Goal: Book appointment/travel/reservation

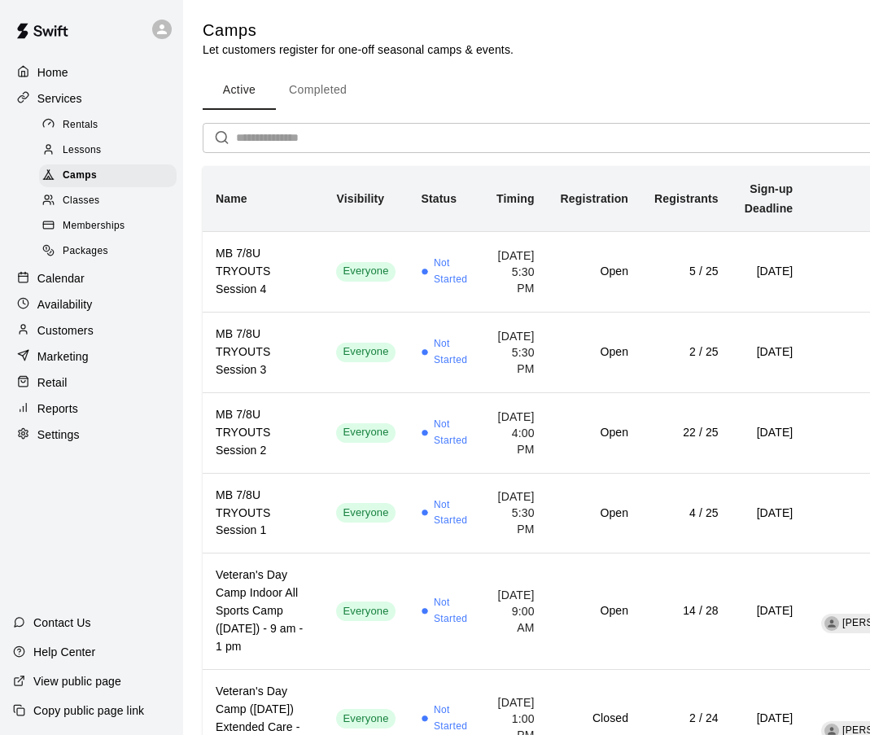
scroll to position [1285, 0]
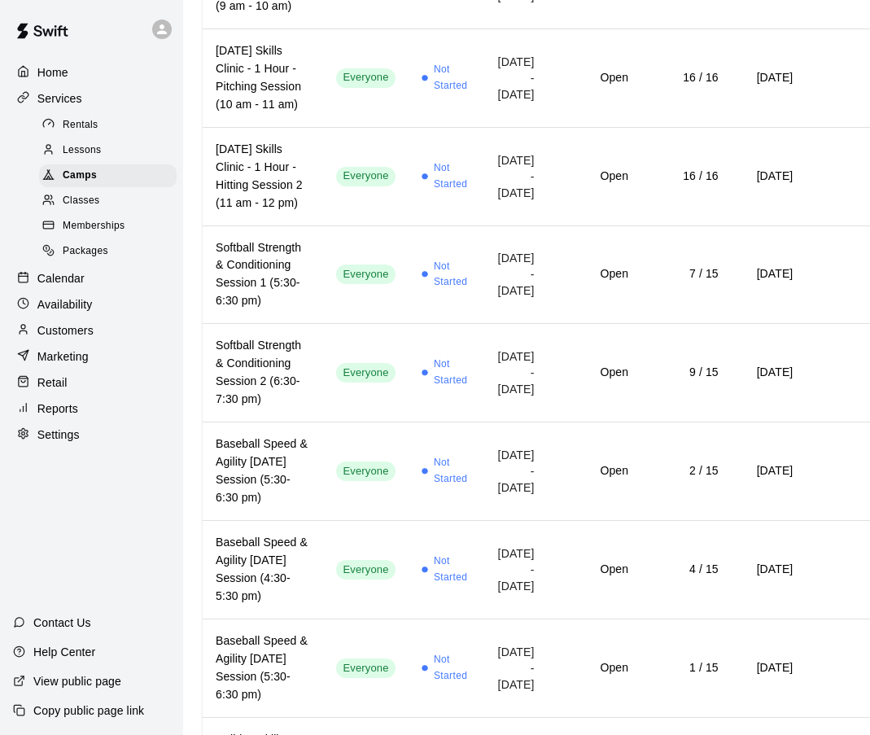
click at [63, 278] on p "Calendar" at bounding box center [60, 278] width 47 height 16
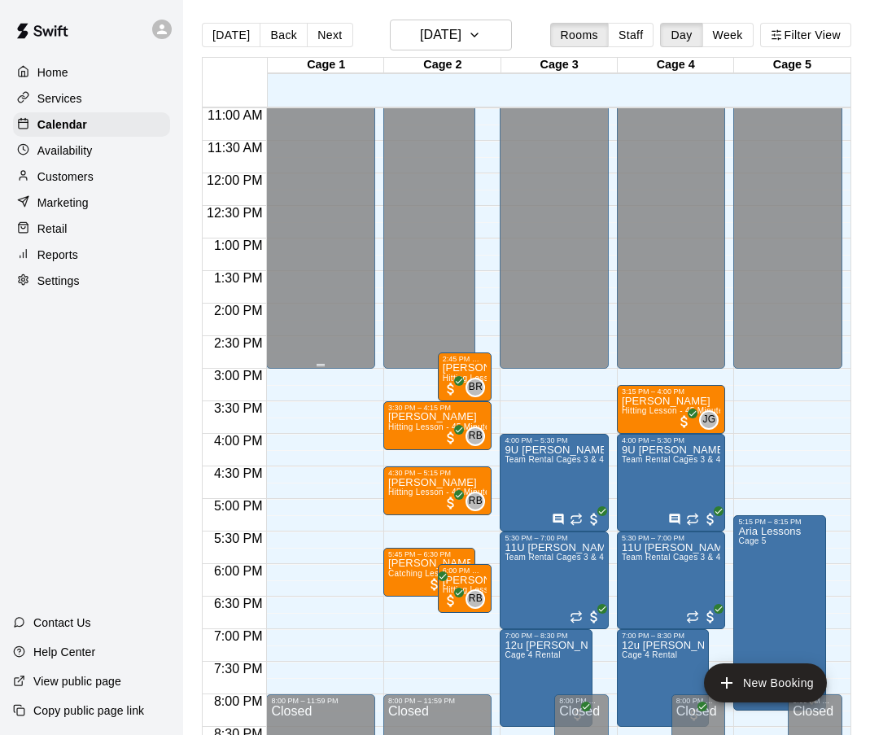
scroll to position [844, 0]
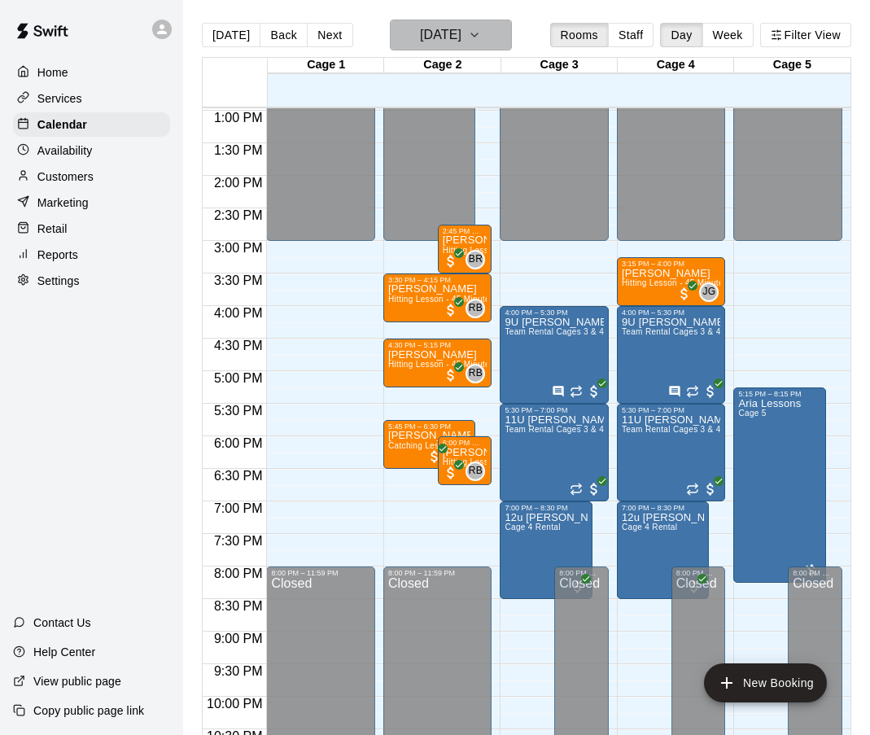
click at [481, 37] on icon "button" at bounding box center [474, 35] width 13 height 20
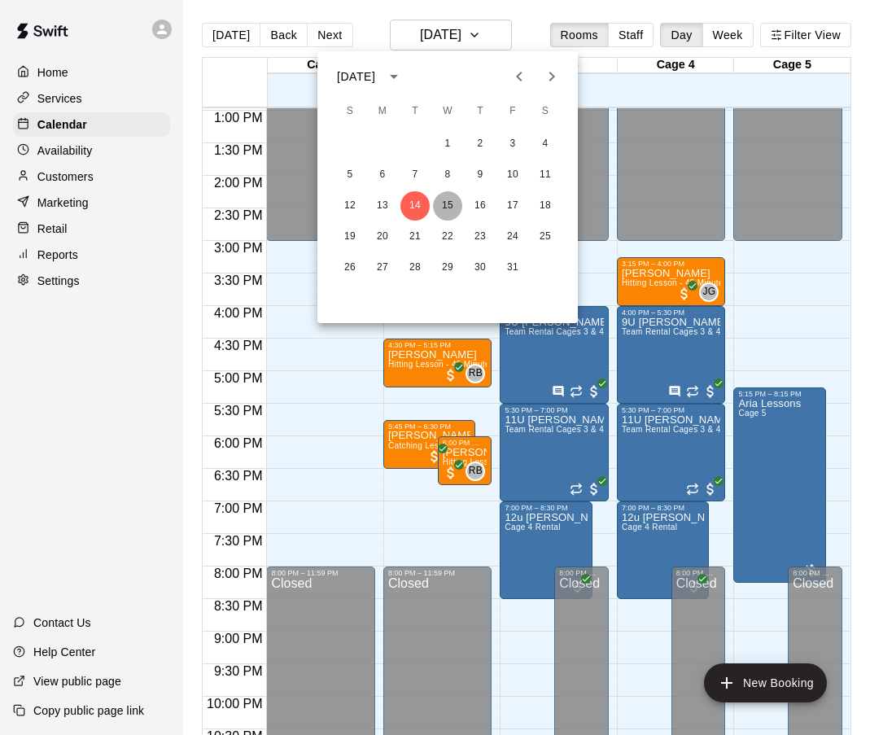
click at [449, 201] on button "15" at bounding box center [447, 205] width 29 height 29
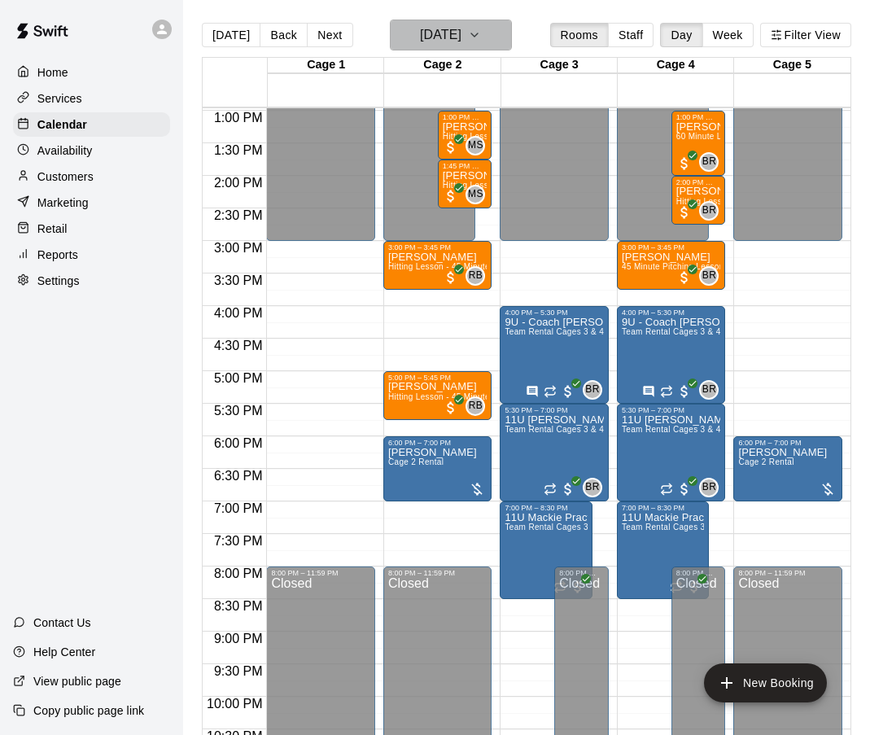
click at [478, 33] on icon "button" at bounding box center [474, 34] width 7 height 3
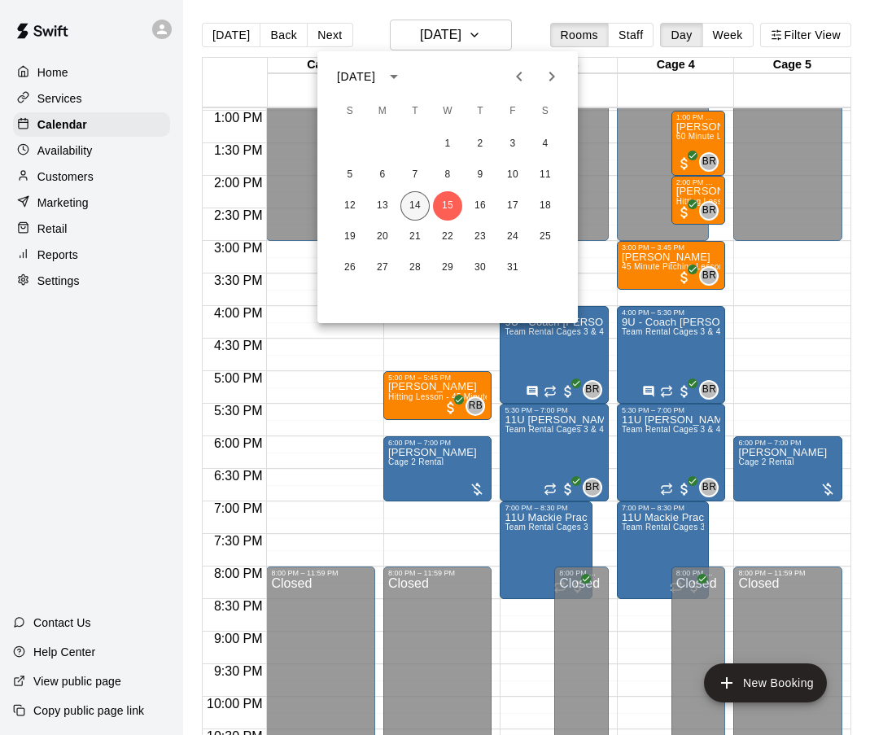
click at [415, 203] on button "14" at bounding box center [415, 205] width 29 height 29
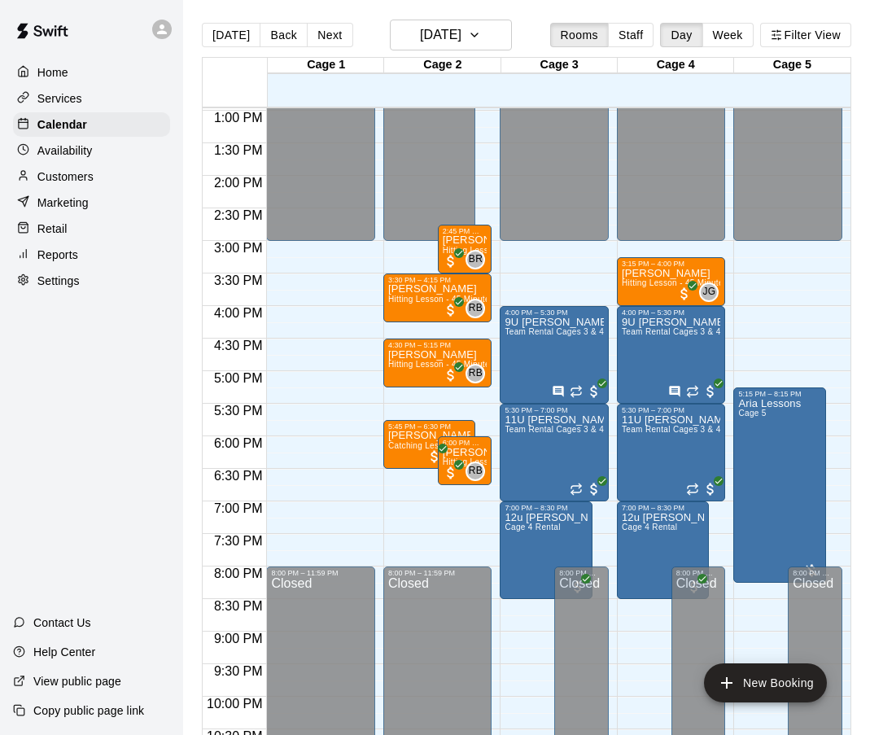
click at [328, 513] on div "12:00 AM – 3:00 PM Closed 8:00 PM – 11:59 PM Closed" at bounding box center [320, 45] width 109 height 1563
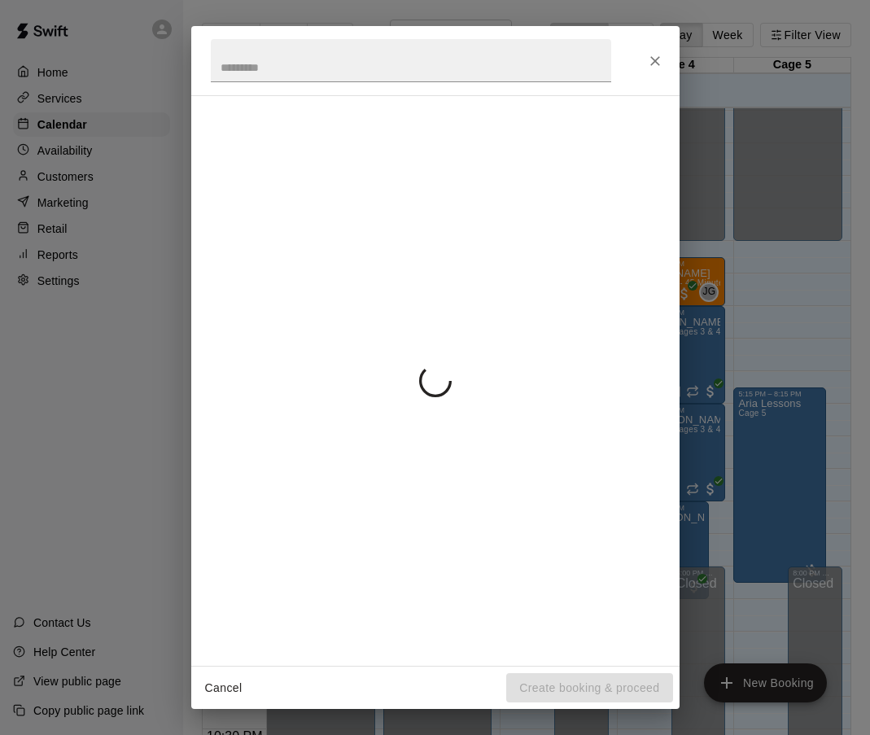
click at [328, 513] on div at bounding box center [435, 380] width 449 height 543
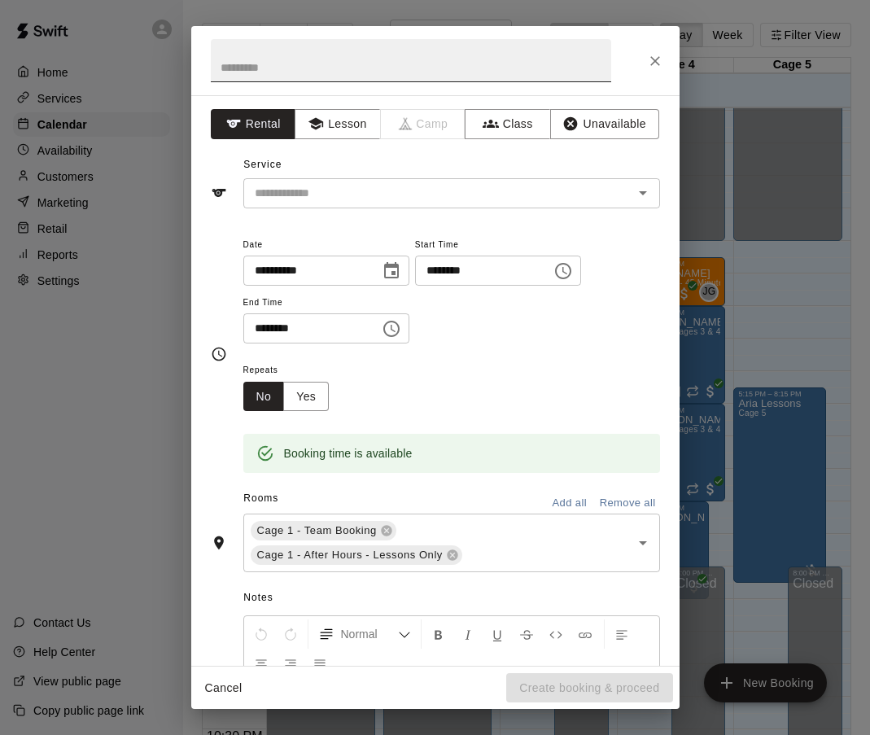
click at [258, 68] on input "text" at bounding box center [411, 60] width 401 height 43
type input "****"
click at [303, 201] on input "text" at bounding box center [427, 193] width 359 height 20
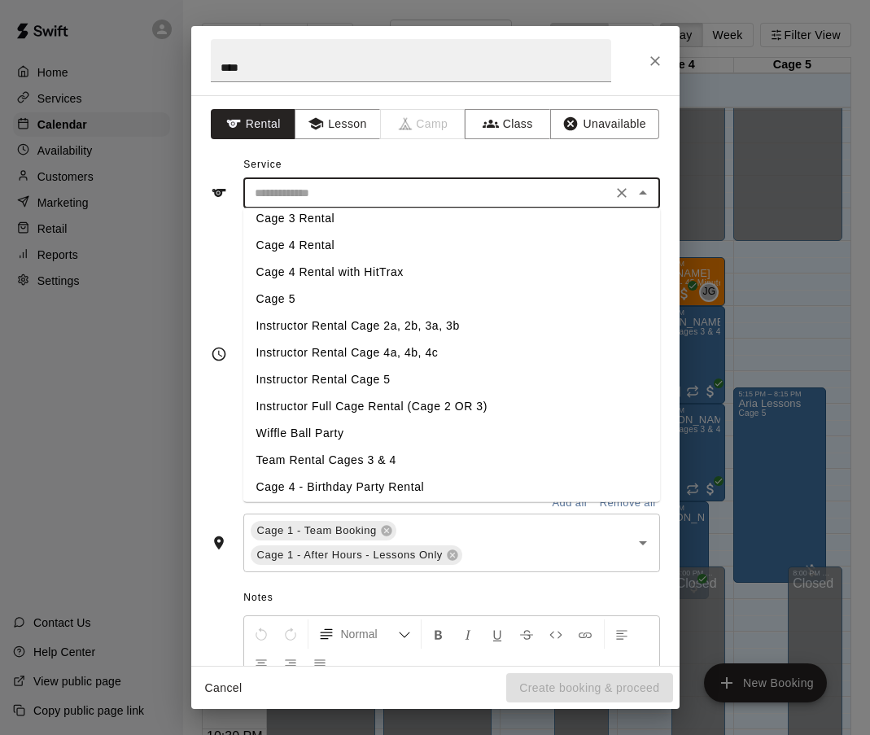
scroll to position [176, 0]
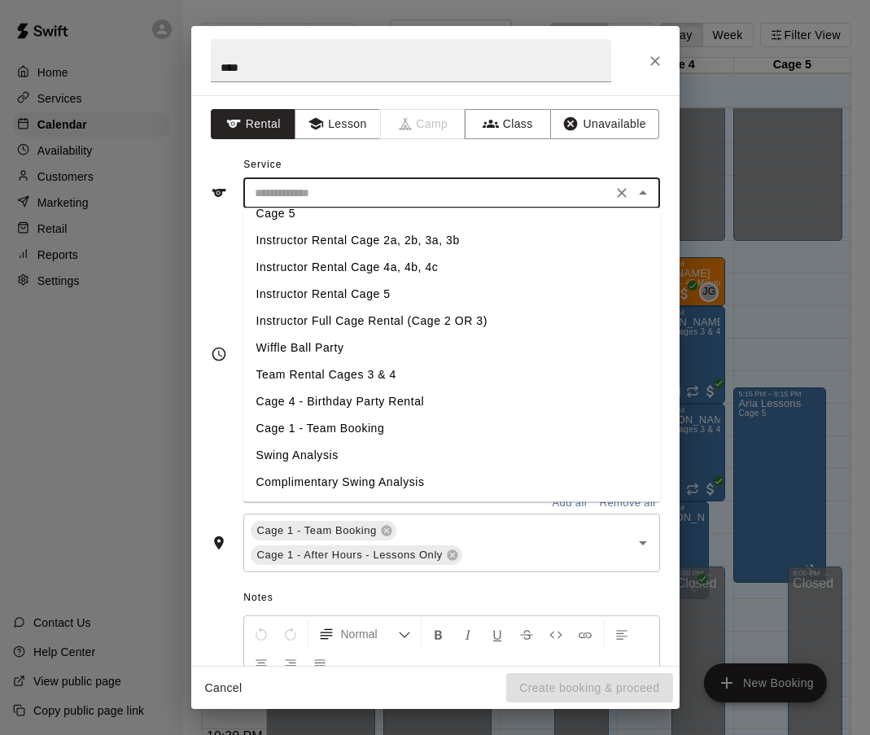
click at [315, 429] on li "Cage 1 - Team Booking" at bounding box center [451, 428] width 417 height 27
type input "**********"
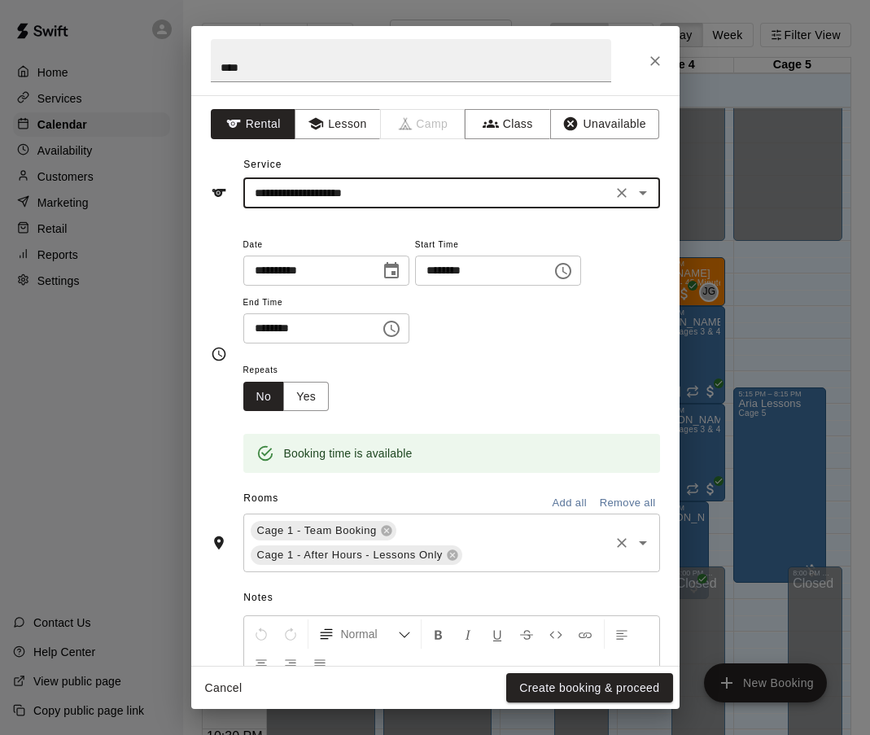
click at [495, 534] on div "Cage 1 - Team Booking Cage 1 - After Hours - Lessons Only ​" at bounding box center [451, 543] width 417 height 59
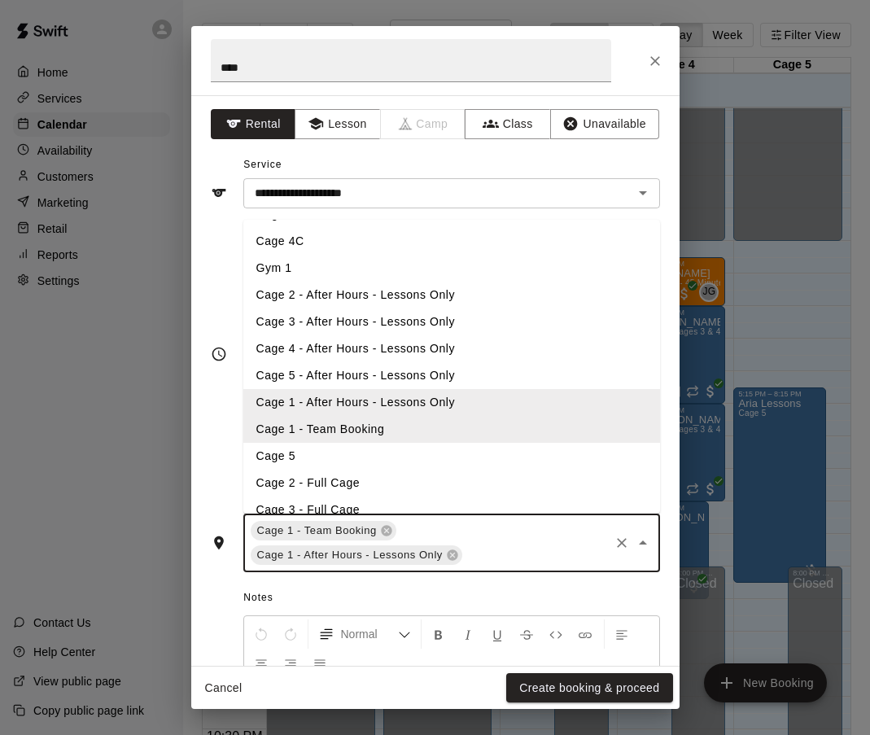
scroll to position [202, 0]
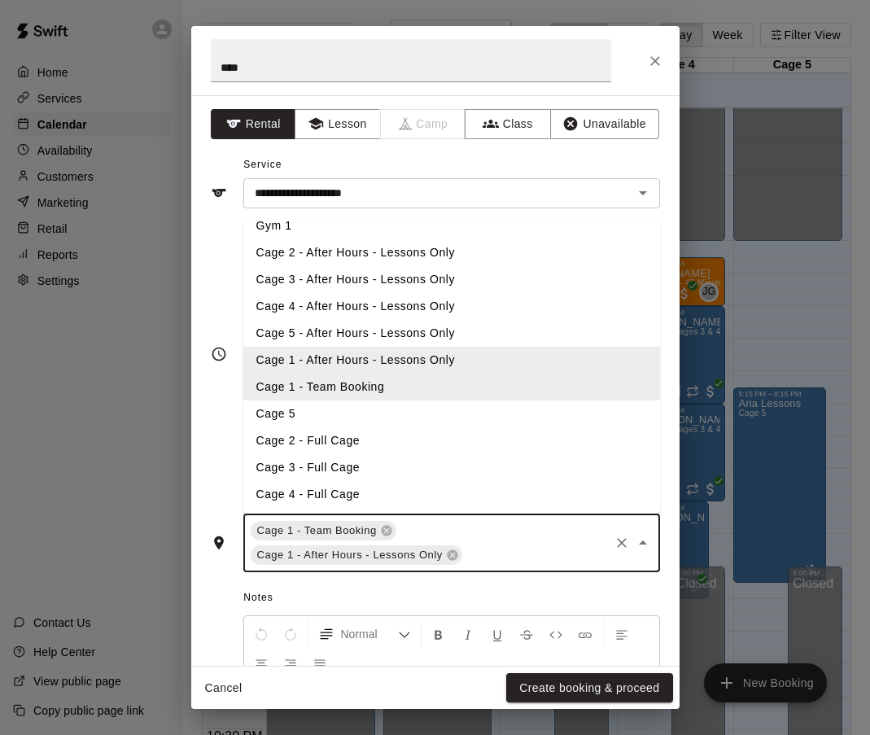
click at [300, 438] on li "Cage 2 - Full Cage" at bounding box center [451, 440] width 417 height 27
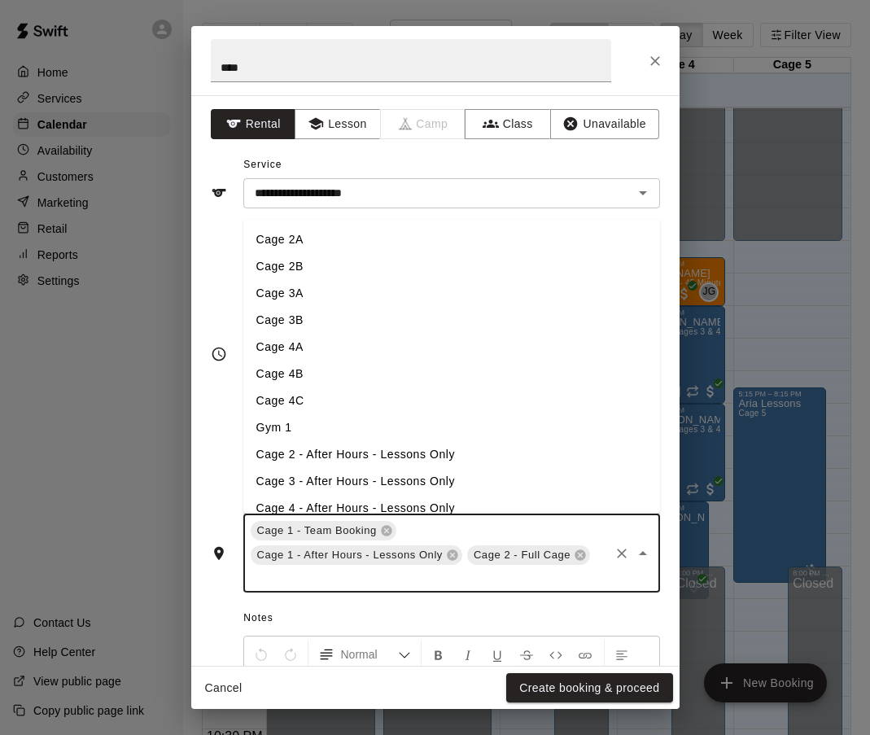
click at [325, 574] on input "text" at bounding box center [427, 577] width 359 height 20
click at [295, 239] on li "Cage 2A" at bounding box center [451, 239] width 417 height 27
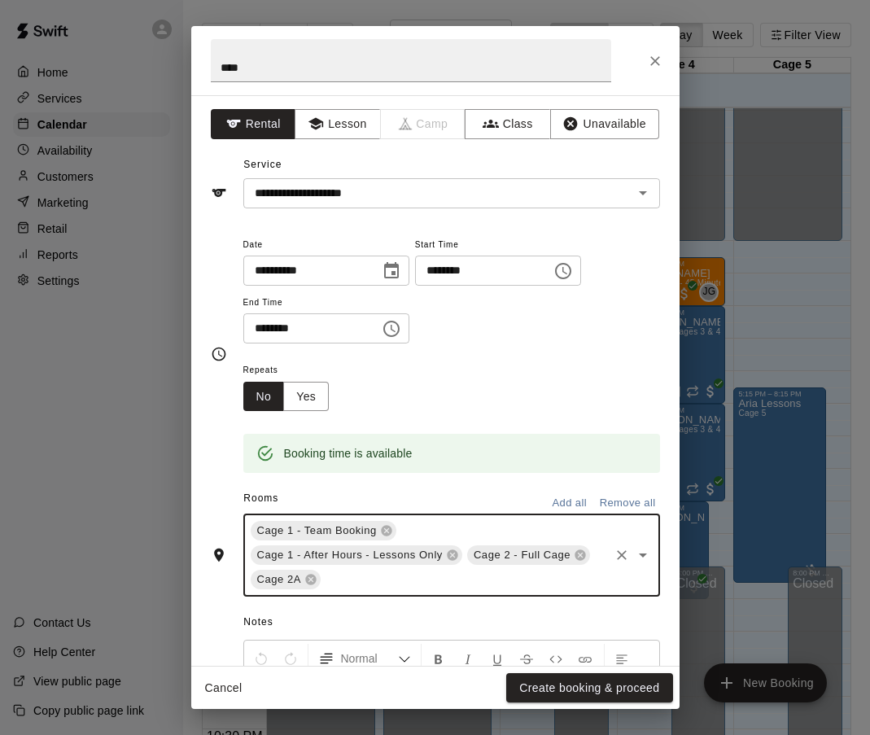
click at [350, 584] on input "text" at bounding box center [464, 580] width 283 height 20
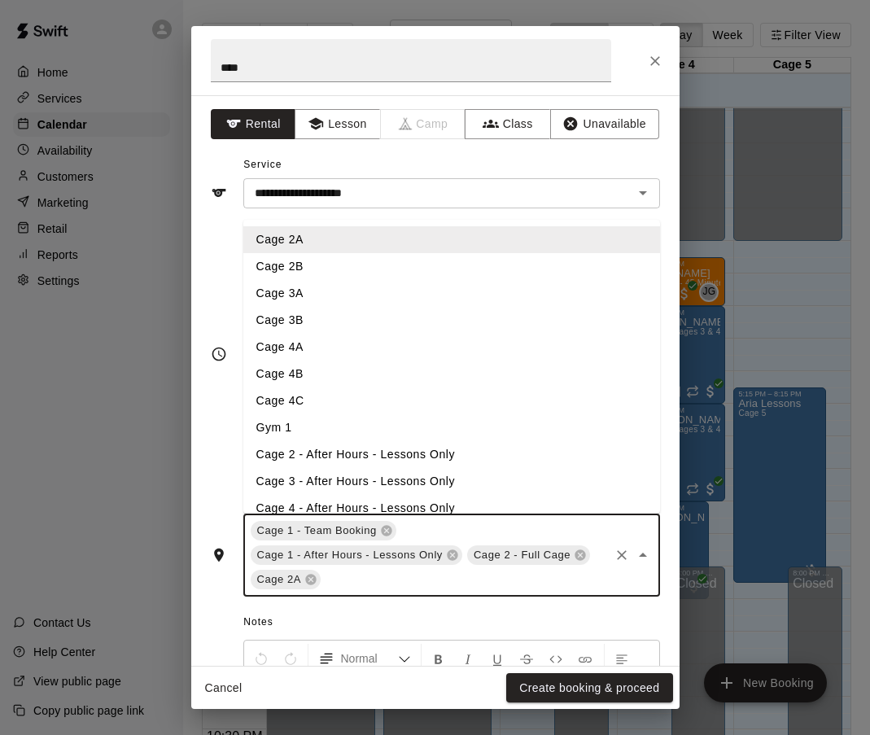
click at [294, 269] on li "Cage 2B" at bounding box center [451, 266] width 417 height 27
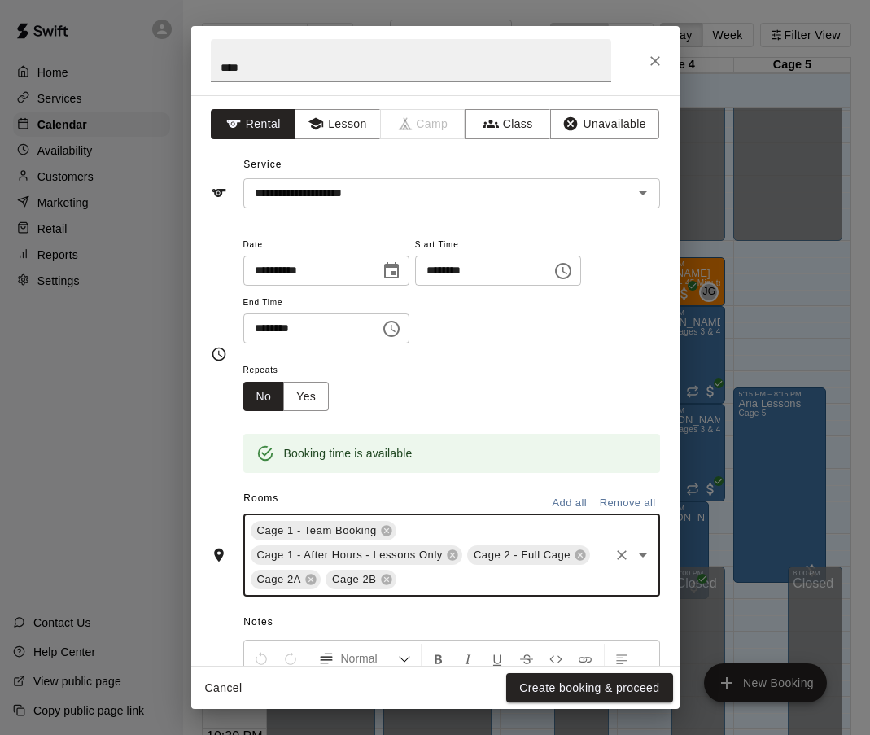
click at [432, 579] on input "text" at bounding box center [503, 580] width 208 height 20
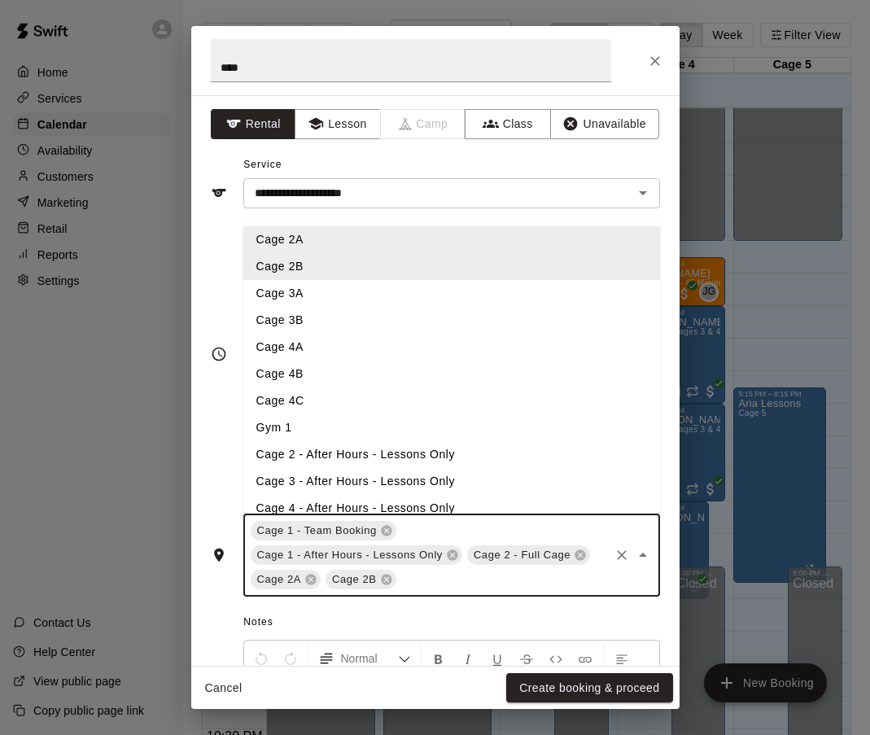
click at [355, 454] on li "Cage 2 - After Hours - Lessons Only" at bounding box center [451, 454] width 417 height 27
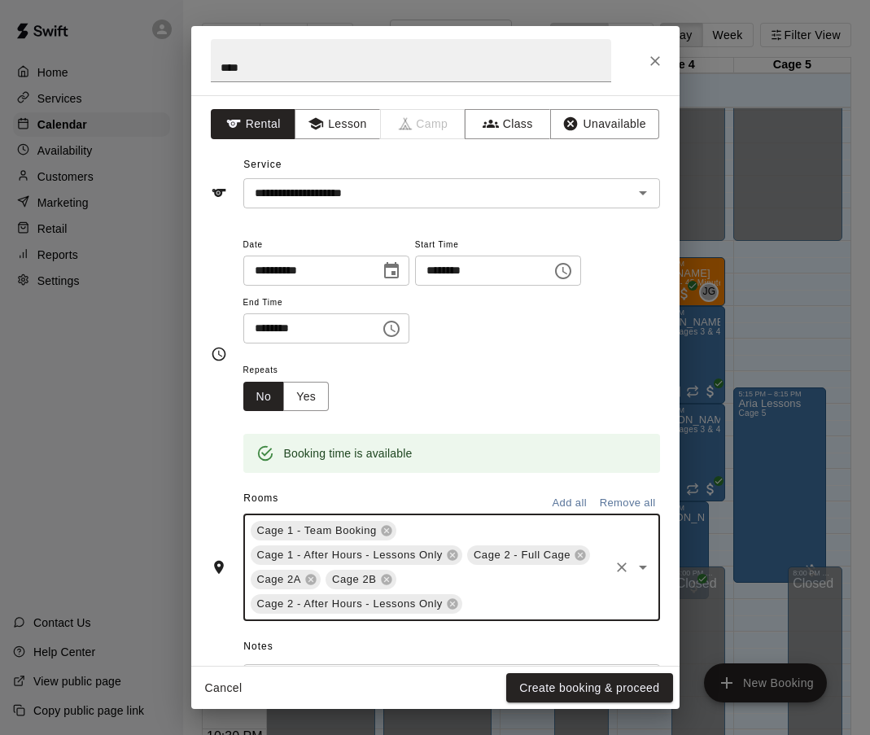
click at [398, 326] on icon "Choose time, selected time is 7:30 PM" at bounding box center [392, 329] width 20 height 20
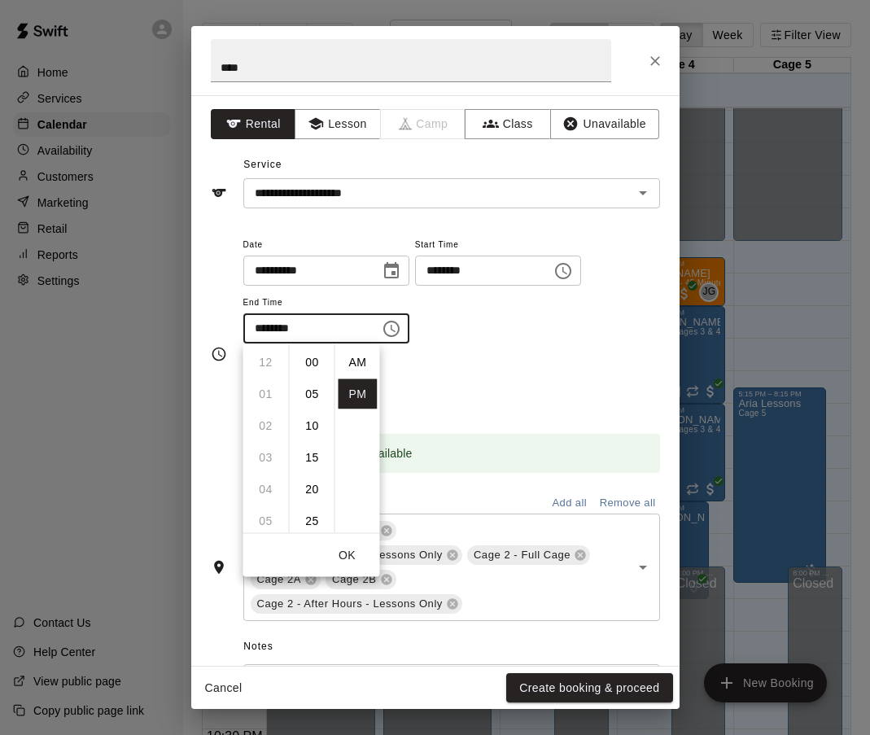
scroll to position [29, 0]
click at [262, 393] on li "08" at bounding box center [266, 394] width 39 height 30
type input "********"
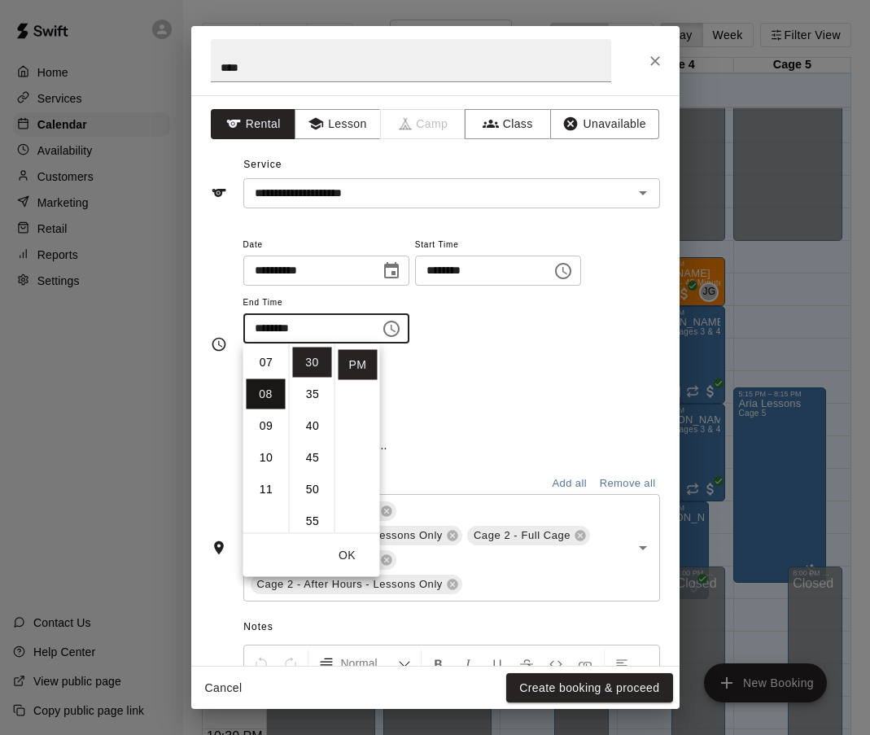
scroll to position [254, 0]
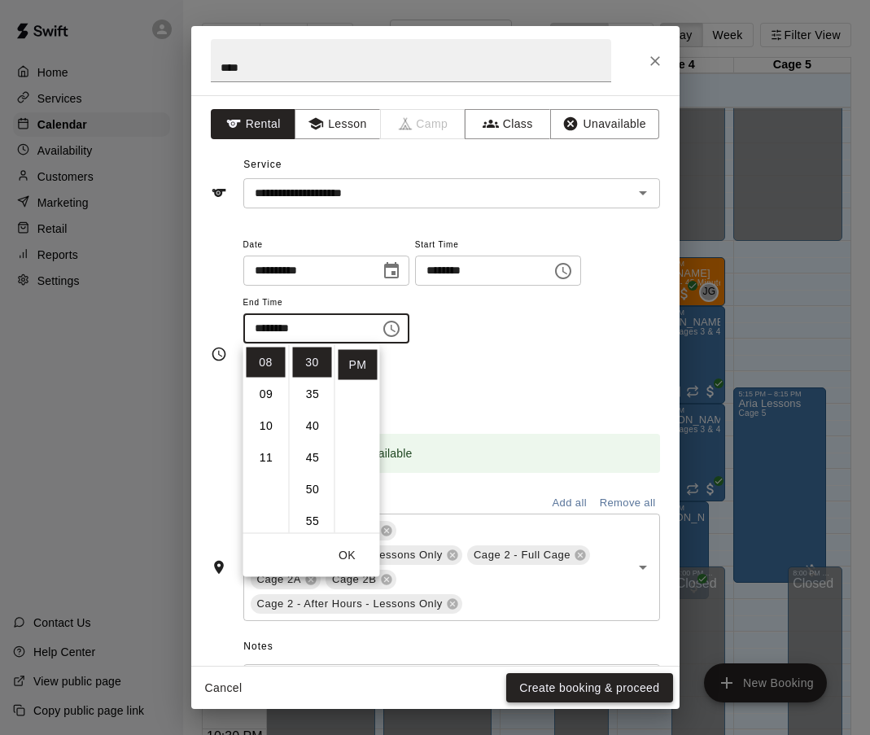
click at [584, 685] on button "Create booking & proceed" at bounding box center [589, 688] width 166 height 30
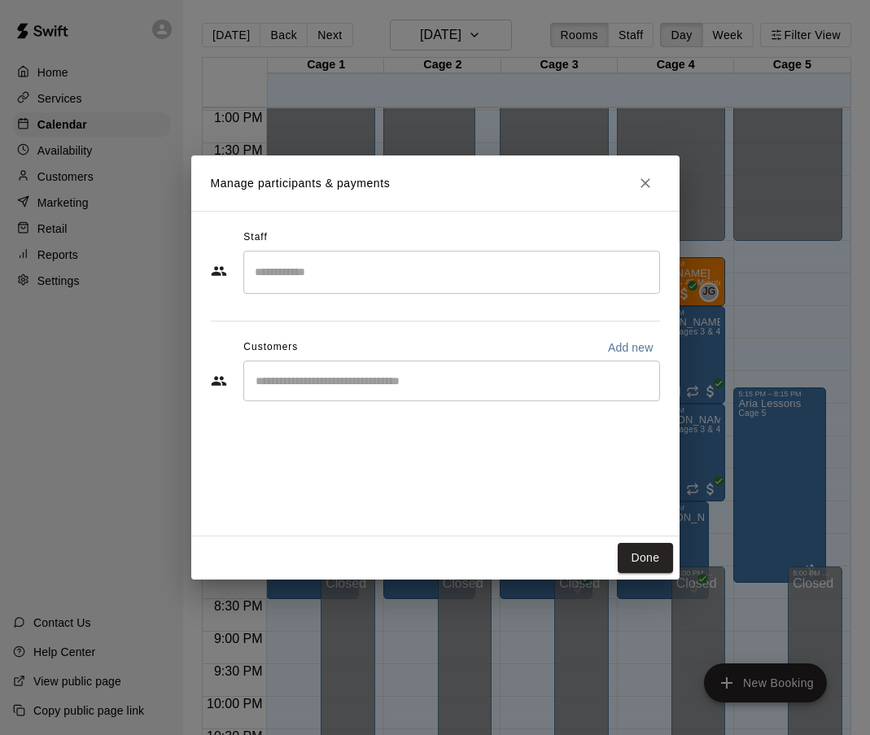
click at [306, 268] on input "Search staff" at bounding box center [452, 272] width 402 height 28
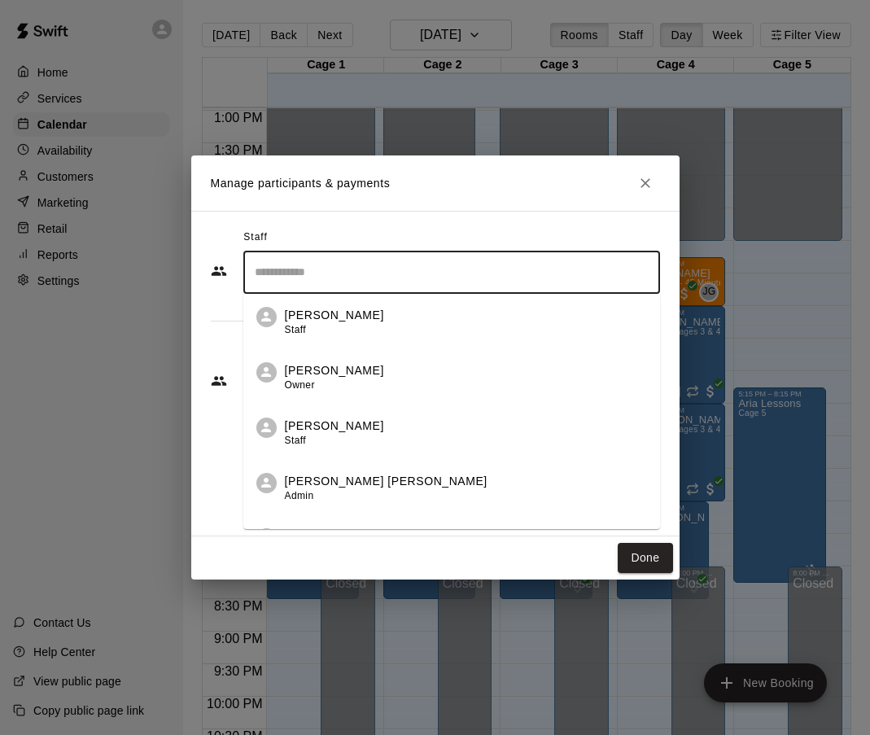
scroll to position [340, 0]
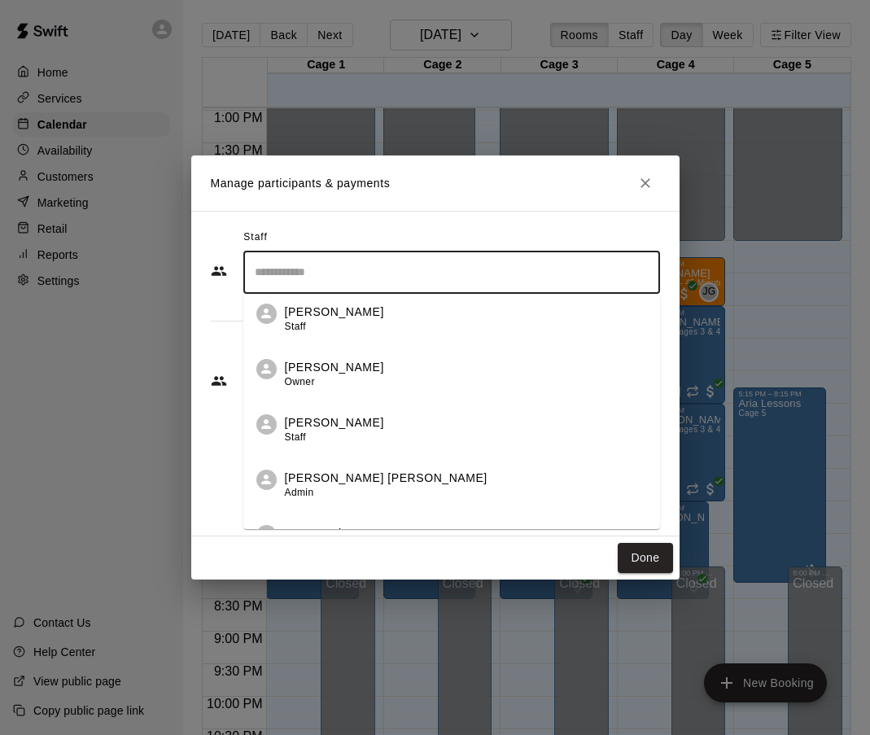
click at [322, 479] on p "[PERSON_NAME] [PERSON_NAME]" at bounding box center [386, 478] width 203 height 17
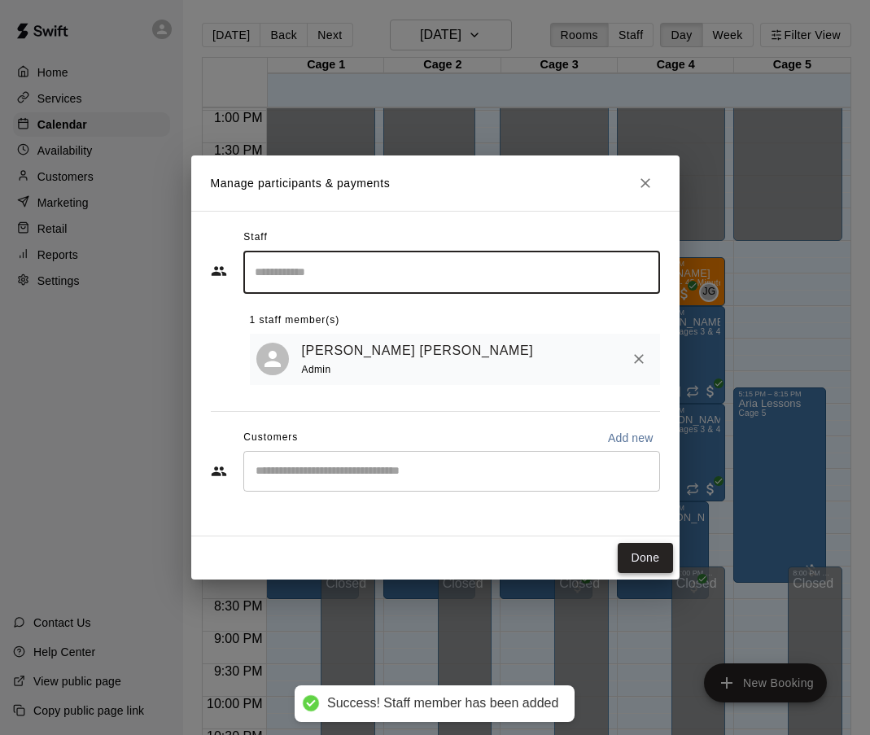
click at [646, 561] on button "Done" at bounding box center [645, 558] width 55 height 30
